Goal: Information Seeking & Learning: Check status

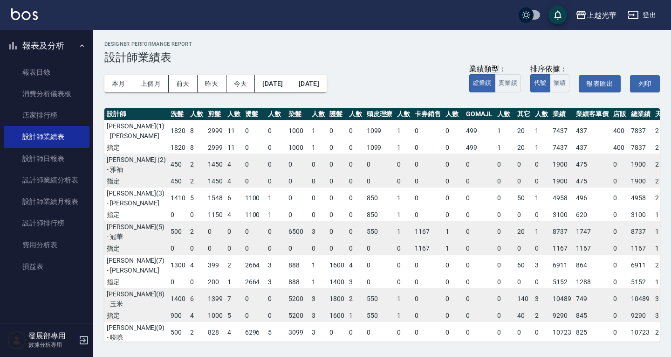
scroll to position [0, 28]
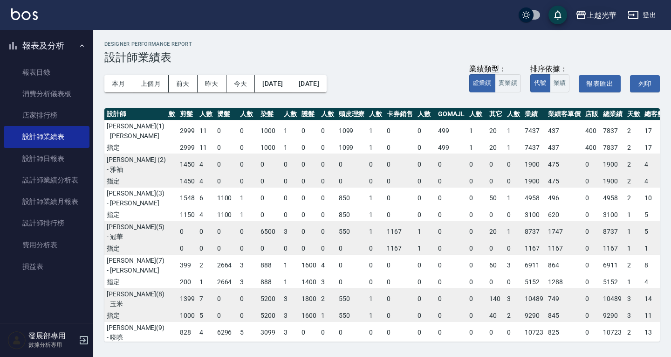
click at [591, 9] on button "上越光華" at bounding box center [596, 15] width 48 height 19
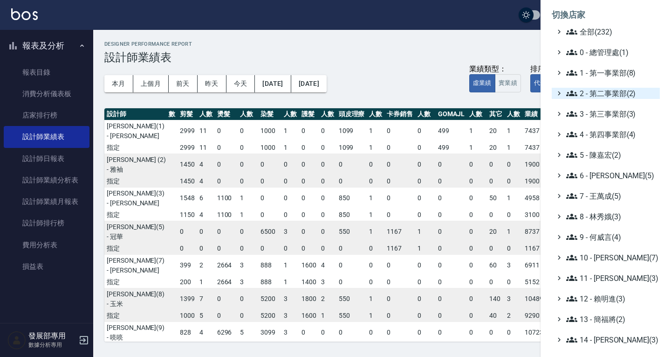
click at [601, 93] on span "2 - 第二事業部(2)" at bounding box center [611, 93] width 90 height 11
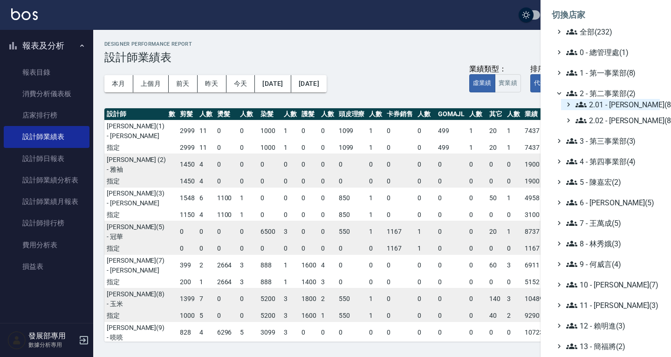
click at [613, 104] on span "2.01 - [PERSON_NAME](8)" at bounding box center [616, 104] width 81 height 11
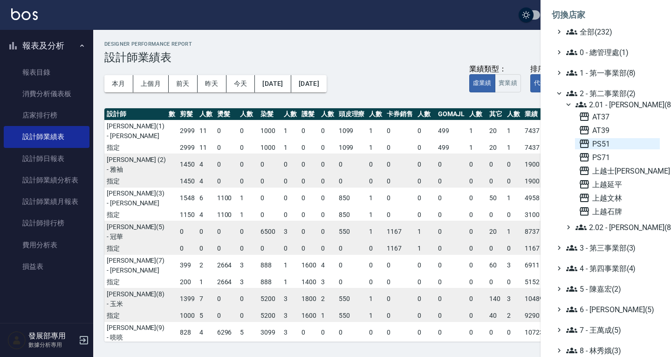
click at [610, 140] on span "PS51" at bounding box center [617, 143] width 77 height 11
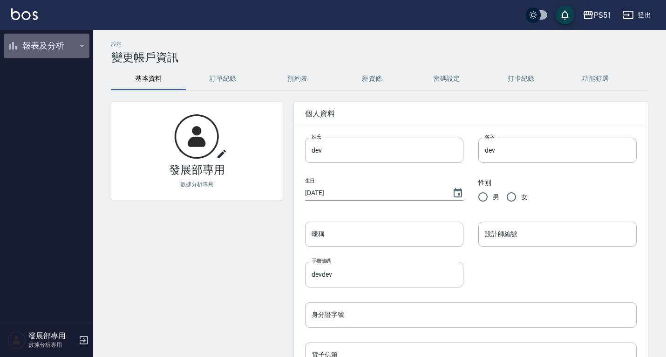
click at [74, 49] on button "報表及分析" at bounding box center [47, 46] width 86 height 24
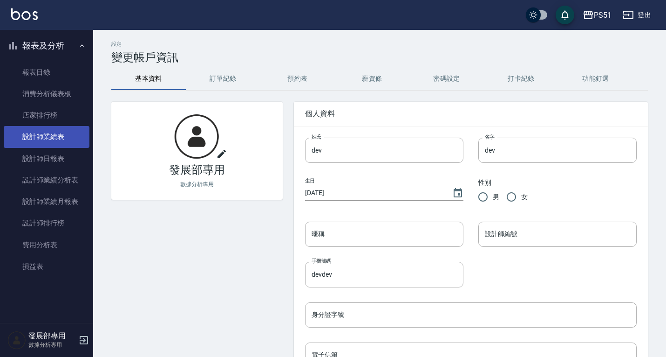
click at [55, 141] on link "設計師業績表" at bounding box center [47, 136] width 86 height 21
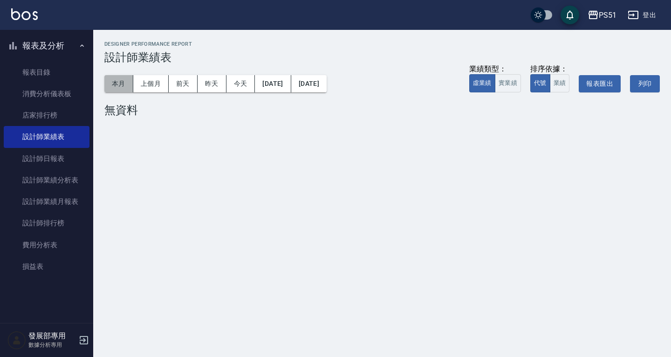
click at [121, 84] on button "本月" at bounding box center [118, 83] width 29 height 17
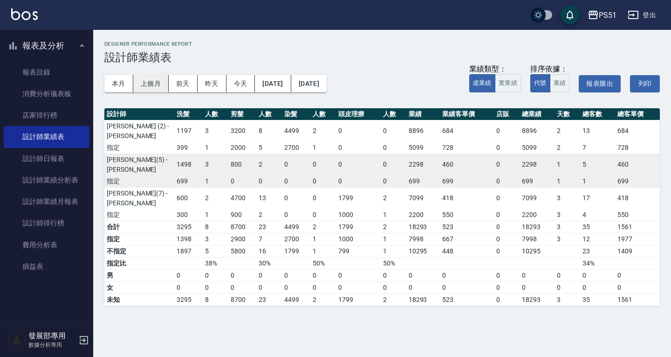
click at [157, 80] on button "上個月" at bounding box center [150, 83] width 35 height 17
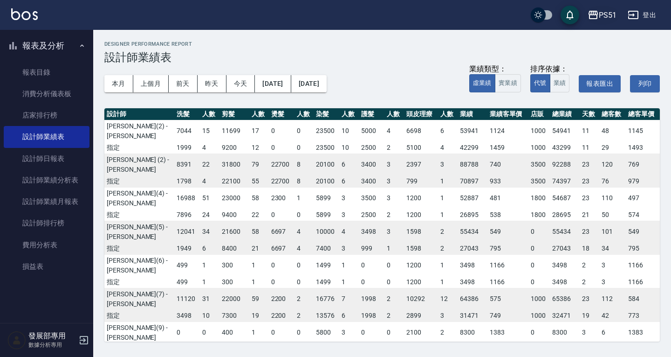
click at [597, 15] on icon "button" at bounding box center [593, 15] width 9 height 8
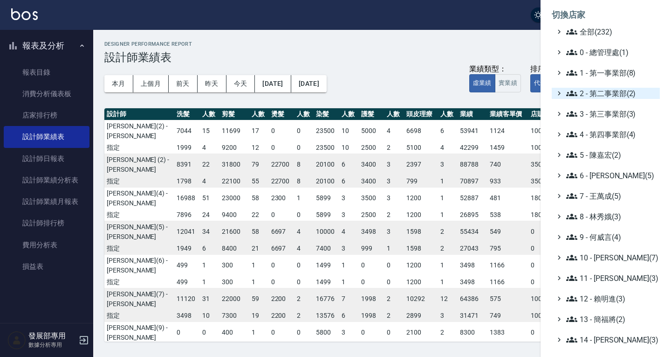
click at [594, 93] on span "2 - 第二事業部(2)" at bounding box center [611, 93] width 90 height 11
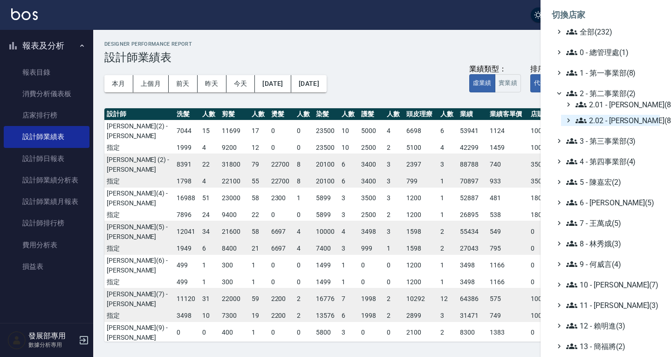
click at [609, 120] on span "2.02 - [PERSON_NAME](8)" at bounding box center [616, 120] width 81 height 11
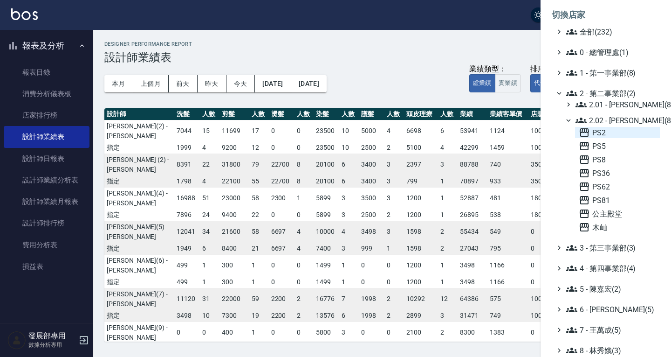
click at [612, 130] on span "PS2" at bounding box center [617, 132] width 77 height 11
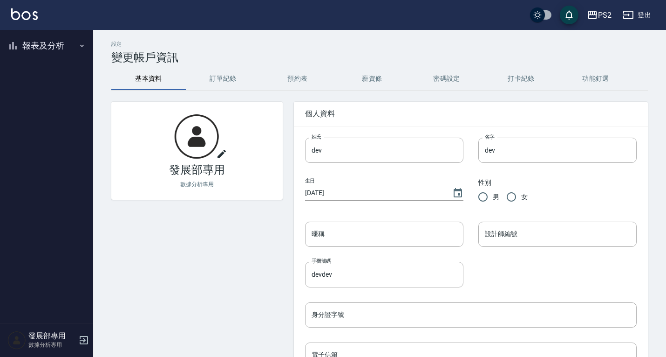
click at [48, 47] on button "報表及分析" at bounding box center [47, 46] width 86 height 24
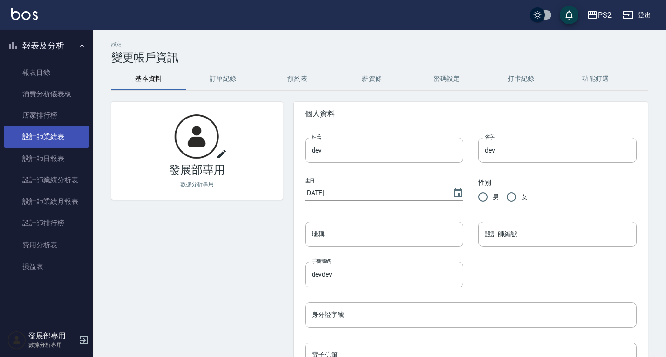
click at [58, 136] on link "設計師業績表" at bounding box center [47, 136] width 86 height 21
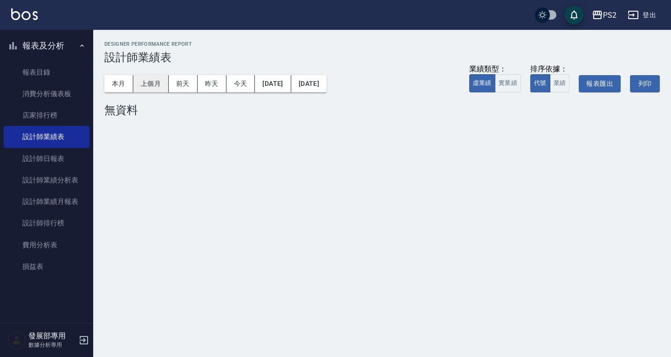
click at [148, 87] on button "上個月" at bounding box center [150, 83] width 35 height 17
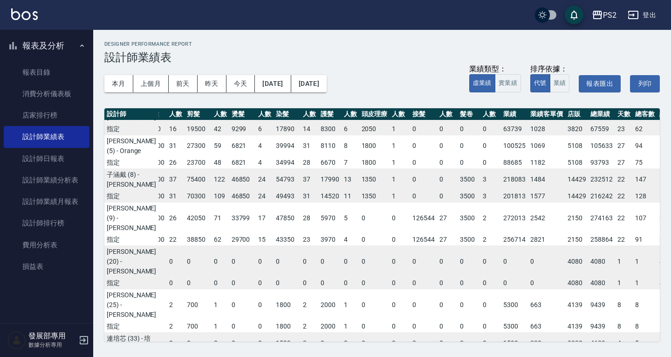
scroll to position [0, 15]
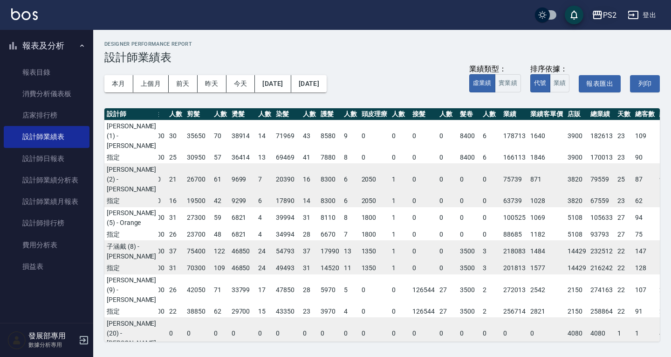
click at [603, 17] on icon "button" at bounding box center [597, 14] width 11 height 11
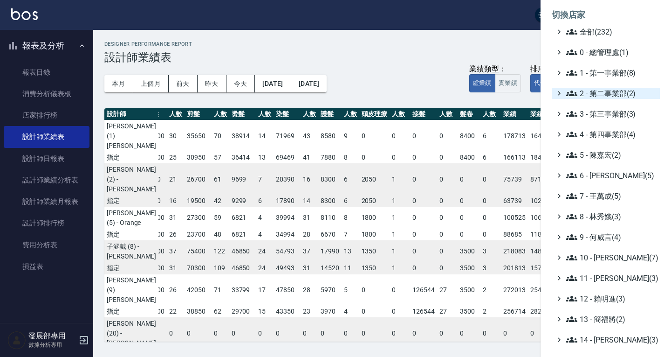
click at [613, 89] on span "2 - 第二事業部(2)" at bounding box center [611, 93] width 90 height 11
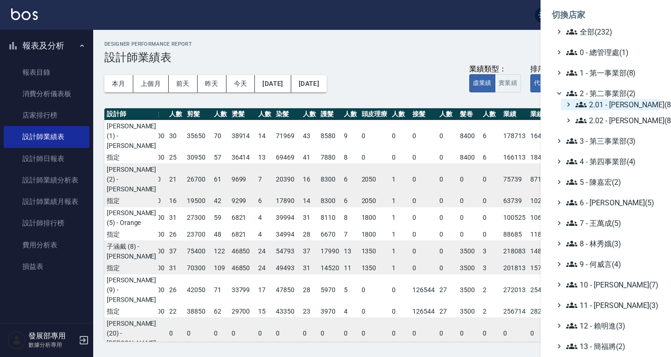
click at [616, 103] on span "2.01 - [PERSON_NAME](8)" at bounding box center [616, 104] width 81 height 11
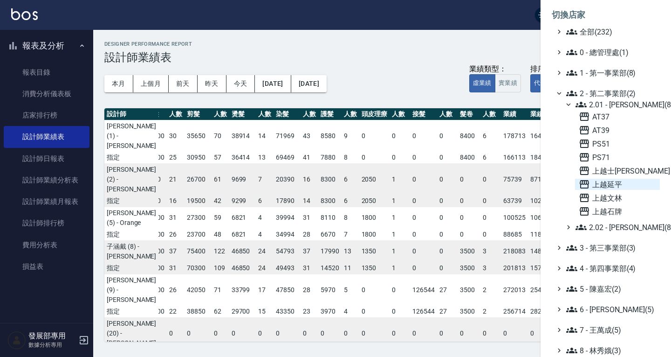
click at [617, 183] on span "上越延平" at bounding box center [617, 183] width 77 height 11
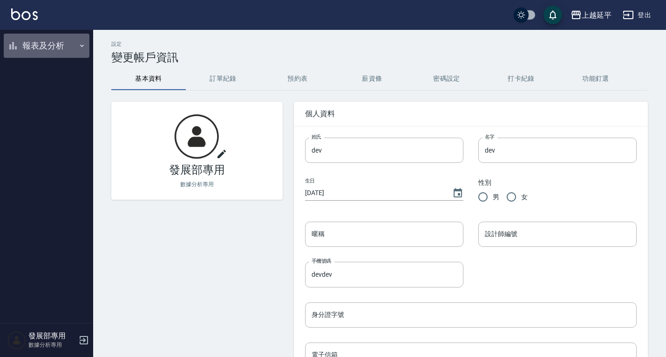
click at [54, 46] on button "報表及分析" at bounding box center [47, 46] width 86 height 24
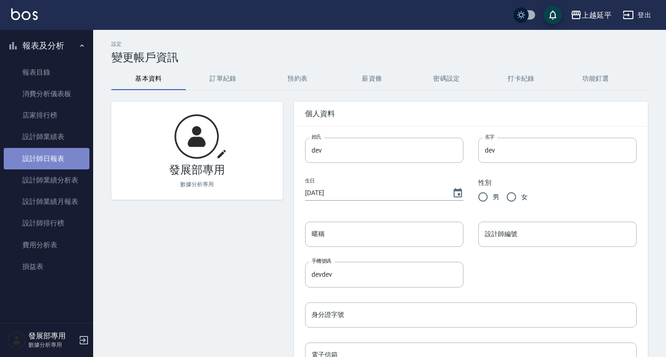
click at [59, 164] on link "設計師日報表" at bounding box center [47, 158] width 86 height 21
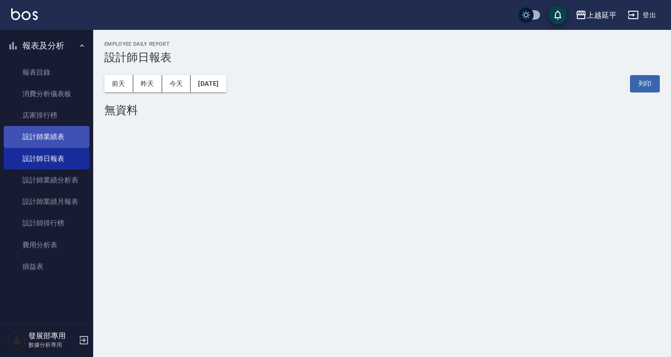
click at [68, 138] on link "設計師業績表" at bounding box center [47, 136] width 86 height 21
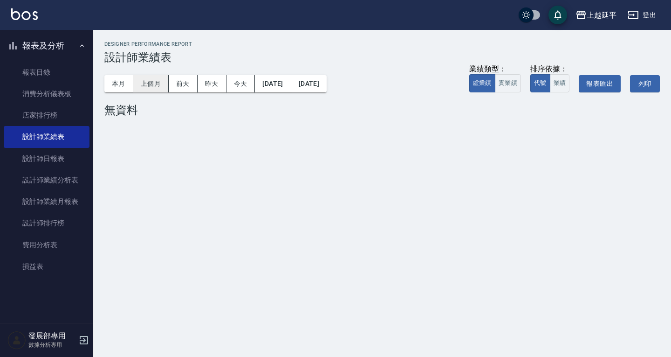
click at [141, 82] on button "上個月" at bounding box center [150, 83] width 35 height 17
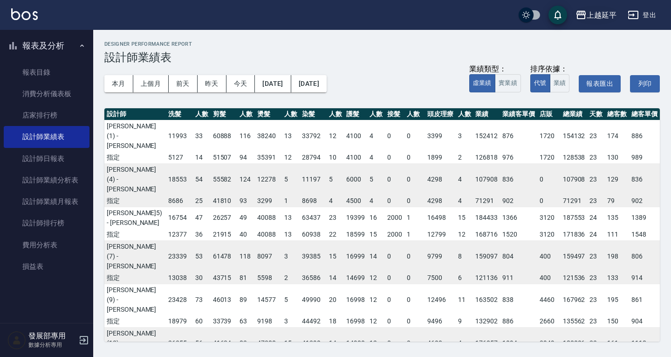
click at [596, 16] on div "上越延平" at bounding box center [602, 15] width 30 height 12
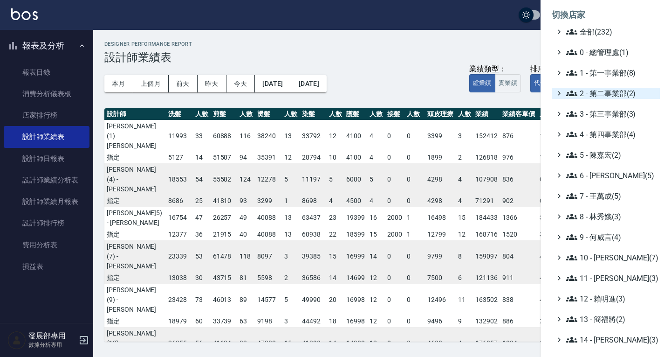
click at [608, 91] on span "2 - 第二事業部(2)" at bounding box center [611, 93] width 90 height 11
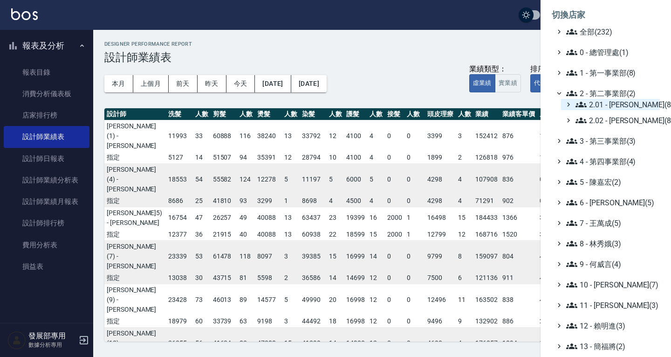
click at [614, 105] on span "2.01 - 李思敏(8)" at bounding box center [616, 104] width 81 height 11
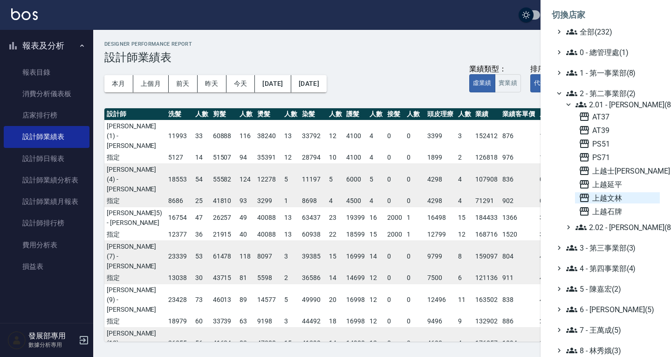
click at [613, 196] on span "上越文林" at bounding box center [617, 197] width 77 height 11
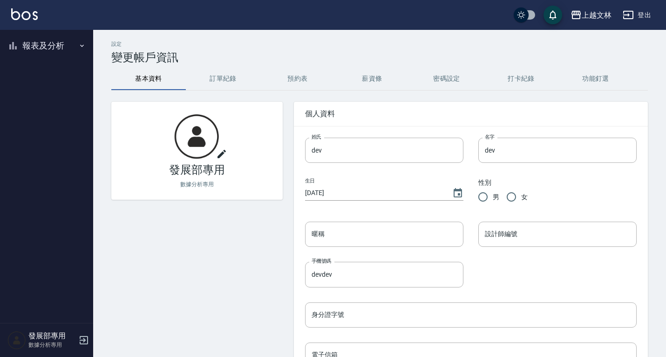
click at [60, 52] on button "報表及分析" at bounding box center [47, 46] width 86 height 24
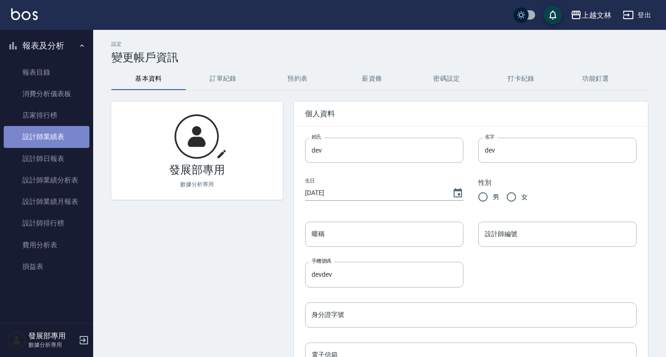
click at [63, 137] on link "設計師業績表" at bounding box center [47, 136] width 86 height 21
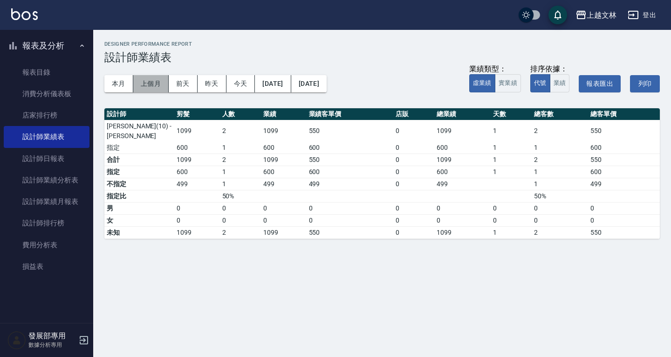
click at [146, 80] on button "上個月" at bounding box center [150, 83] width 35 height 17
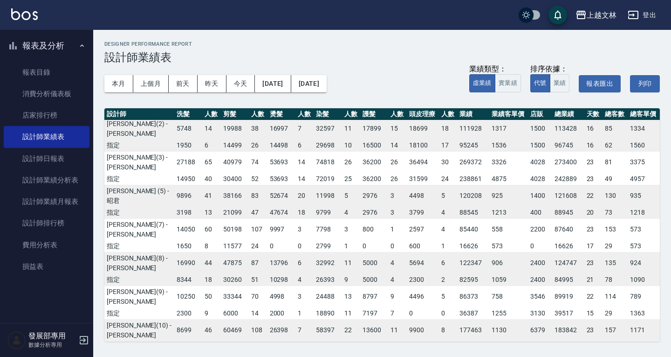
scroll to position [36, 0]
click at [601, 15] on div "上越文林" at bounding box center [602, 15] width 30 height 12
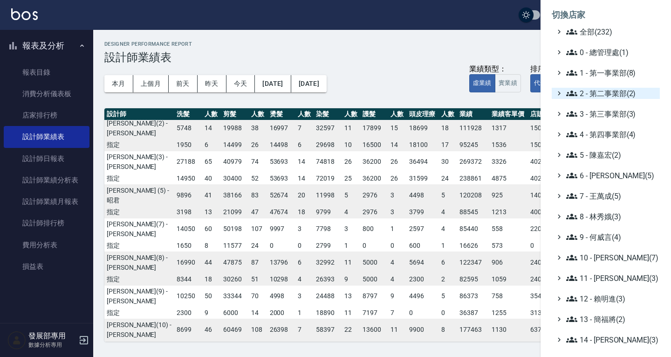
click at [604, 95] on span "2 - 第二事業部(2)" at bounding box center [611, 93] width 90 height 11
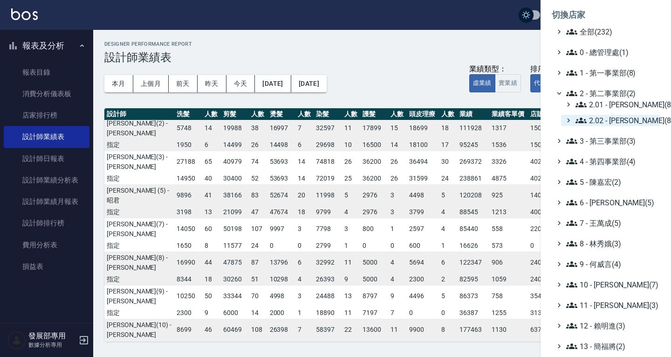
click at [608, 118] on span "2.02 - 何恭霖(8)" at bounding box center [616, 120] width 81 height 11
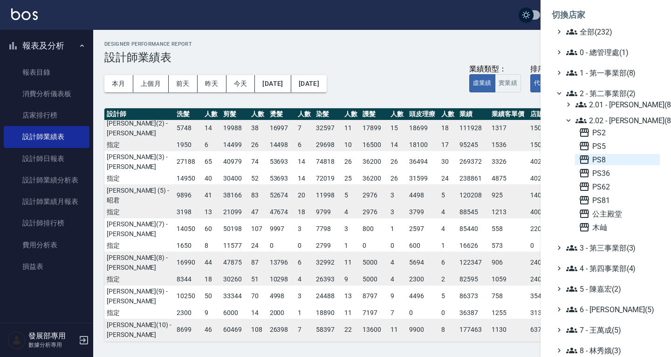
click at [608, 162] on span "PS8" at bounding box center [617, 159] width 77 height 11
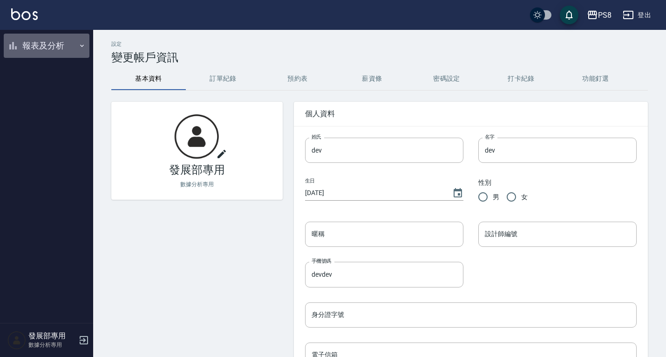
click at [52, 47] on button "報表及分析" at bounding box center [47, 46] width 86 height 24
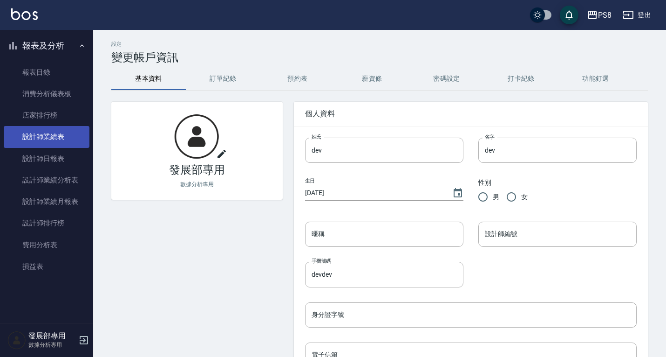
click at [59, 135] on link "設計師業績表" at bounding box center [47, 136] width 86 height 21
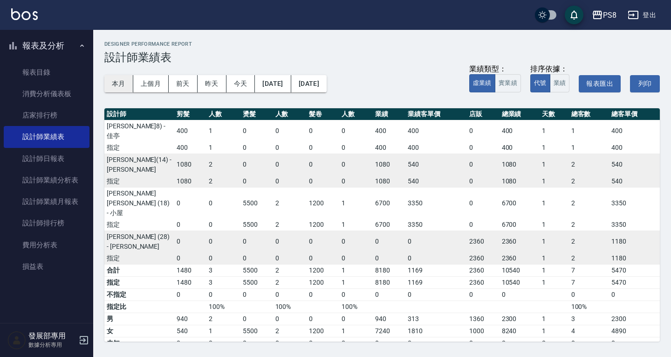
click at [122, 82] on button "本月" at bounding box center [118, 83] width 29 height 17
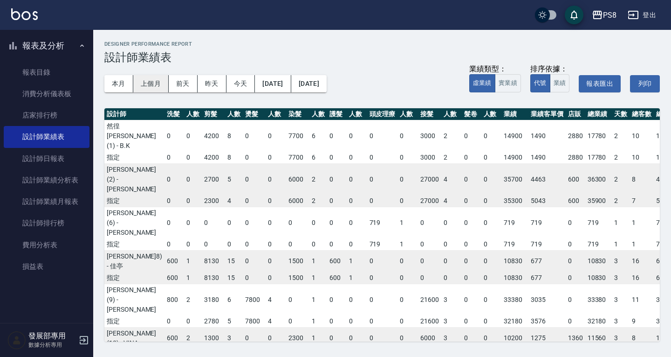
click at [144, 82] on button "上個月" at bounding box center [150, 83] width 35 height 17
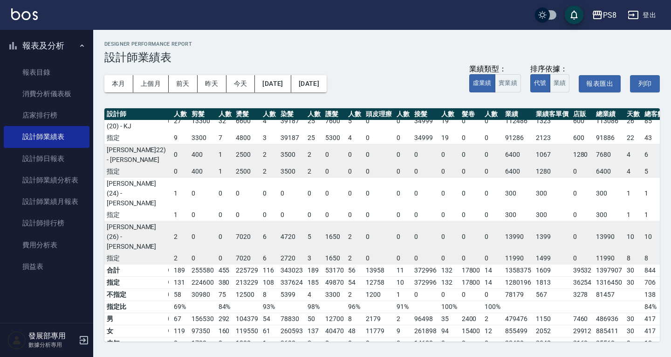
scroll to position [410, 20]
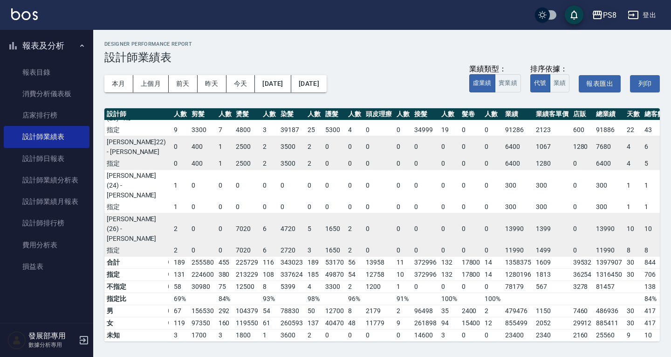
click at [604, 15] on div "PS8" at bounding box center [610, 15] width 14 height 12
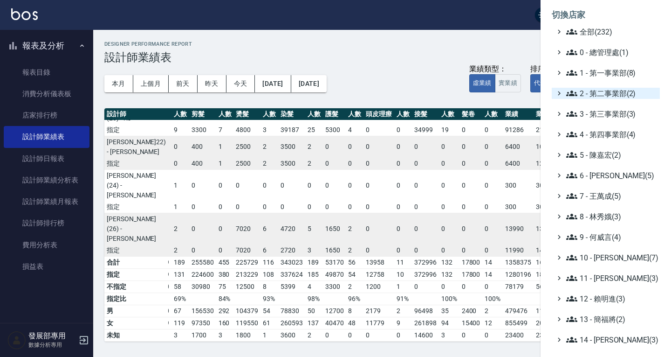
click at [618, 89] on span "2 - 第二事業部(2)" at bounding box center [611, 93] width 90 height 11
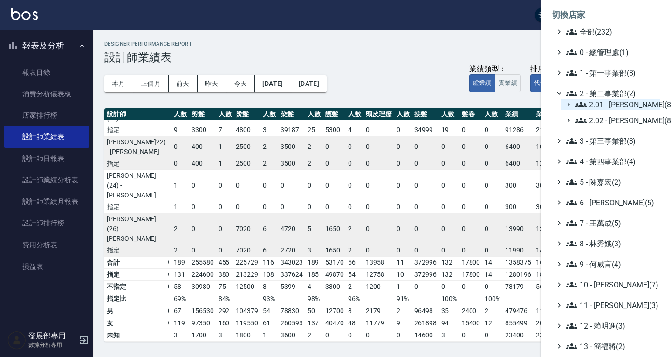
click at [602, 107] on span "2.01 - 李思敏(8)" at bounding box center [616, 104] width 81 height 11
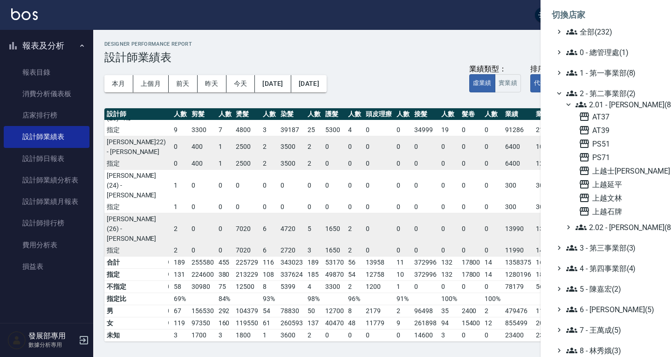
click at [611, 103] on span "2.01 - 李思敏(8)" at bounding box center [616, 104] width 81 height 11
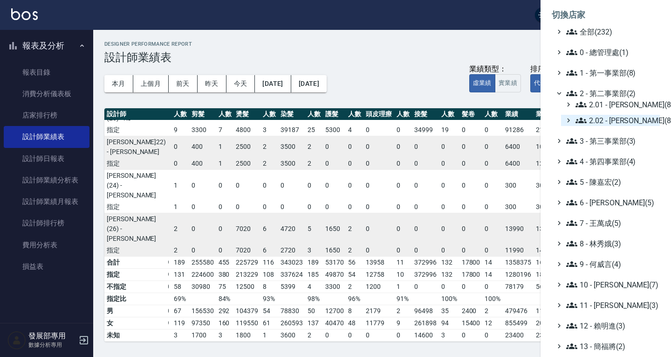
click at [613, 121] on span "2.02 - 何恭霖(8)" at bounding box center [616, 120] width 81 height 11
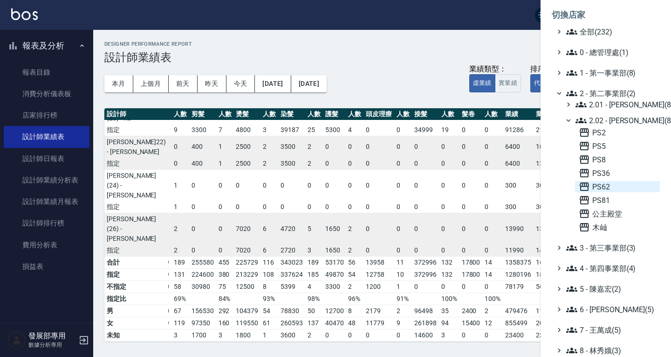
click at [618, 185] on span "PS62" at bounding box center [617, 186] width 77 height 11
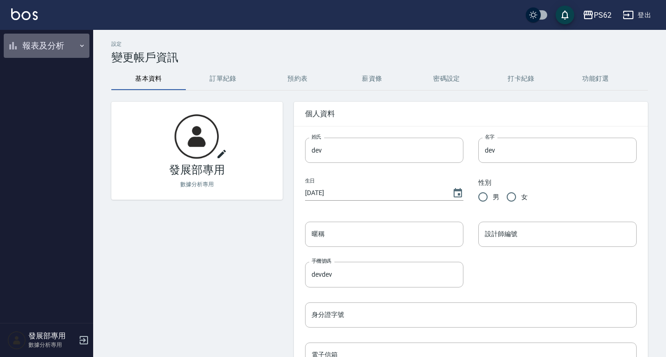
click at [60, 40] on button "報表及分析" at bounding box center [47, 46] width 86 height 24
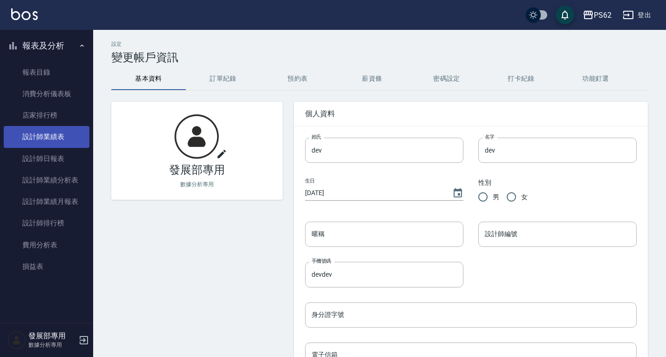
click at [53, 137] on link "設計師業績表" at bounding box center [47, 136] width 86 height 21
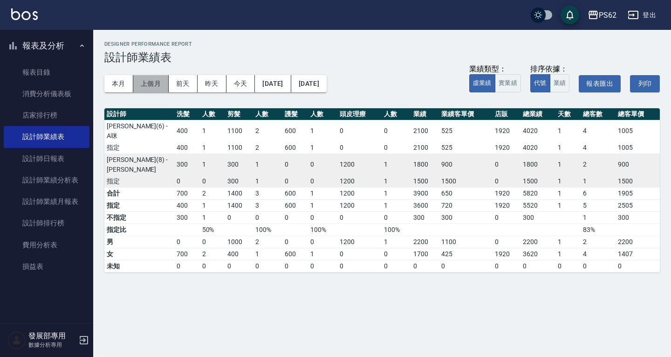
click at [143, 78] on button "上個月" at bounding box center [150, 83] width 35 height 17
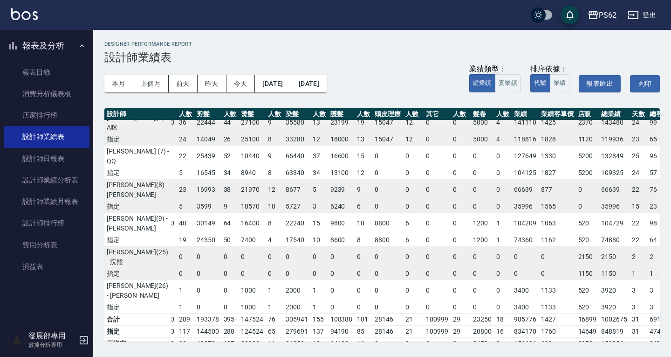
scroll to position [110, 18]
click at [602, 17] on div "PS62" at bounding box center [608, 15] width 18 height 12
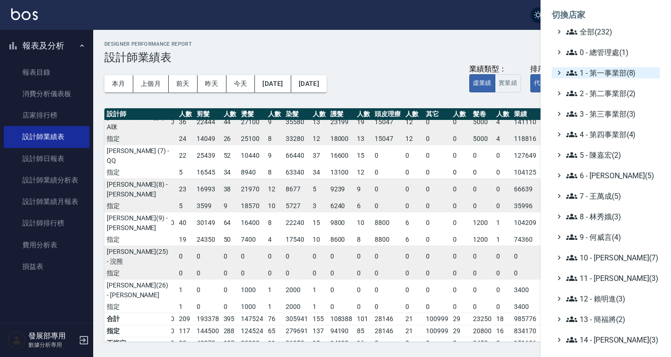
click at [602, 74] on span "1 - 第一事業部(8)" at bounding box center [611, 72] width 90 height 11
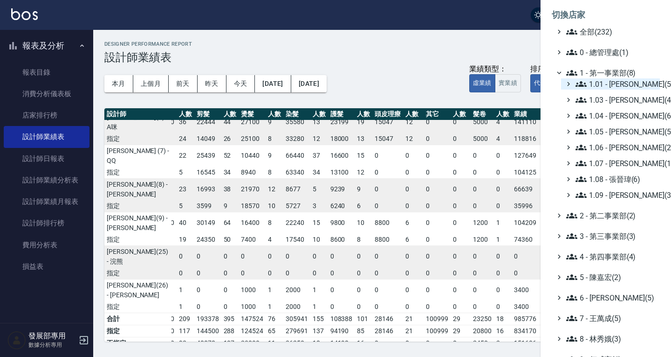
click at [607, 88] on span "1.01 - [PERSON_NAME](5)" at bounding box center [616, 83] width 81 height 11
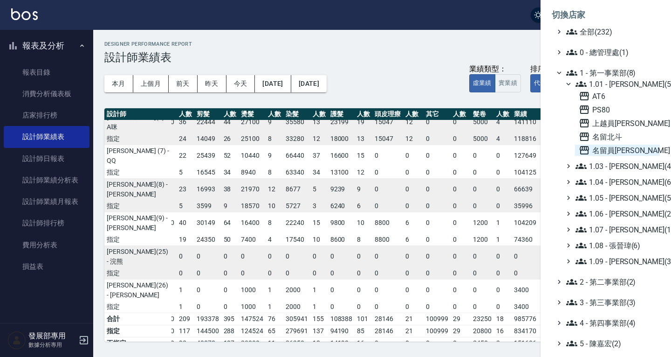
click at [619, 150] on span "名留員[PERSON_NAME]" at bounding box center [617, 149] width 77 height 11
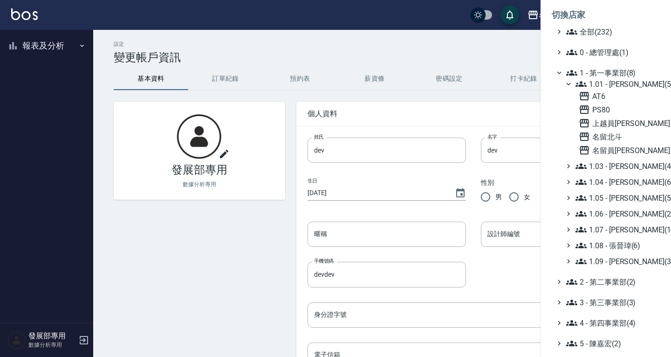
click at [50, 50] on div at bounding box center [335, 178] width 671 height 357
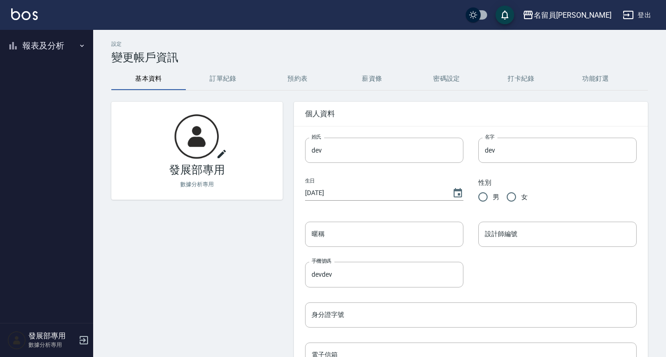
click at [47, 47] on button "報表及分析" at bounding box center [47, 46] width 86 height 24
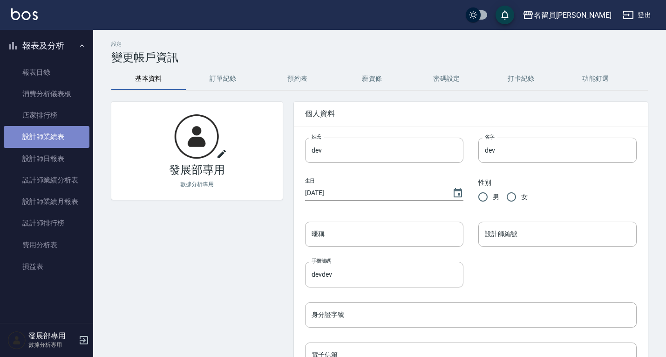
click at [49, 140] on link "設計師業績表" at bounding box center [47, 136] width 86 height 21
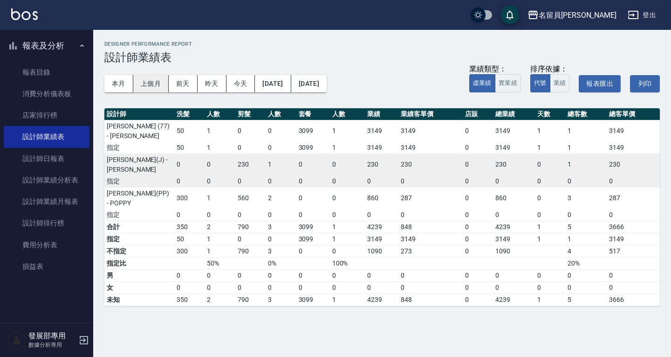
click at [145, 83] on button "上個月" at bounding box center [150, 83] width 35 height 17
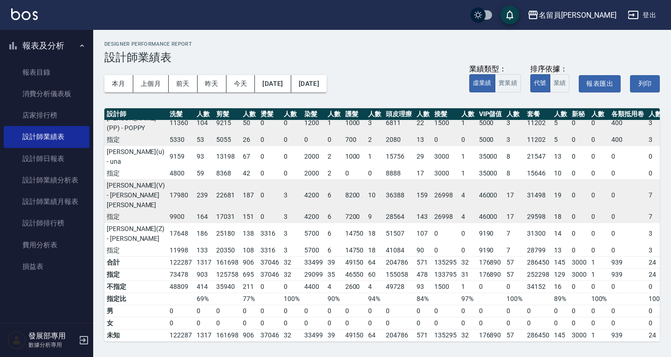
scroll to position [373, 0]
